Goal: Task Accomplishment & Management: Manage account settings

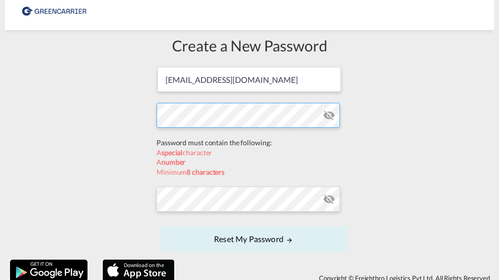
click at [235, 140] on form "[EMAIL_ADDRESS][DOMAIN_NAME] Password must contain the following: A special cha…" at bounding box center [249, 160] width 186 height 189
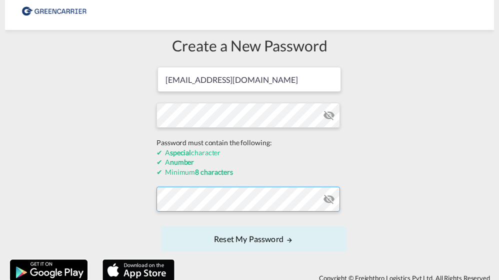
click at [234, 200] on form "[EMAIL_ADDRESS][DOMAIN_NAME] Password must contain the following: A special cha…" at bounding box center [249, 160] width 186 height 189
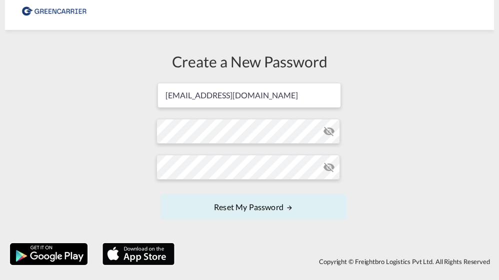
click at [324, 135] on md-icon "icon-eye-off" at bounding box center [329, 131] width 12 height 12
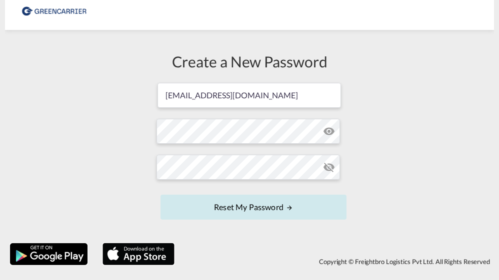
click at [269, 205] on button "Reset my password" at bounding box center [253, 207] width 186 height 25
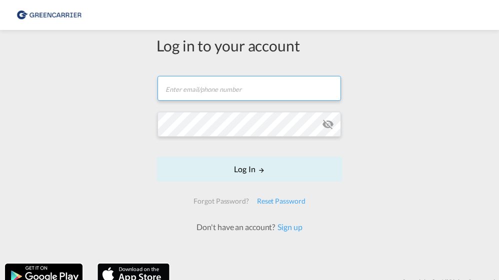
type input "[EMAIL_ADDRESS][DOMAIN_NAME]"
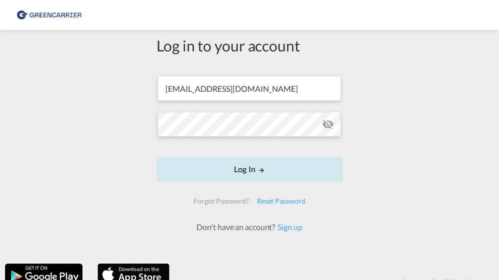
click at [274, 163] on button "Log In" at bounding box center [249, 169] width 186 height 25
